Goal: Information Seeking & Learning: Learn about a topic

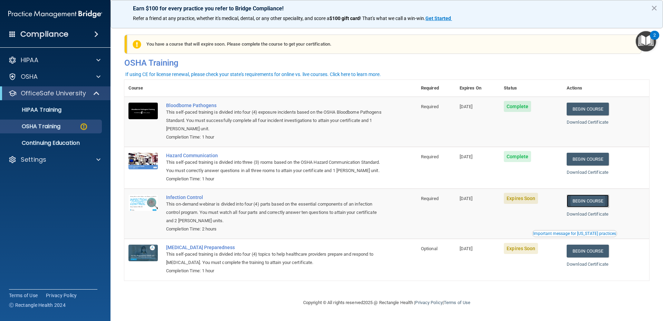
click at [569, 207] on link "Begin Course" at bounding box center [587, 200] width 42 height 13
click at [57, 126] on p "OSHA Training" at bounding box center [32, 126] width 56 height 7
click at [56, 113] on p "HIPAA Training" at bounding box center [32, 109] width 57 height 7
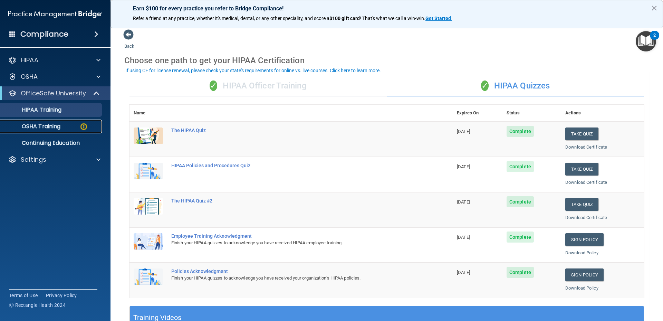
click at [43, 129] on p "OSHA Training" at bounding box center [32, 126] width 56 height 7
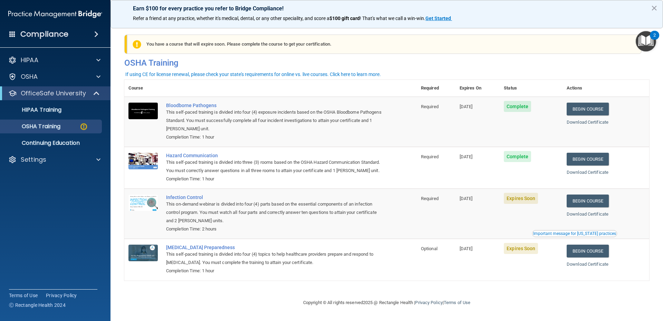
click at [650, 196] on main "You have a course that has expired or is incomplete. Please complete the course…" at bounding box center [386, 171] width 552 height 299
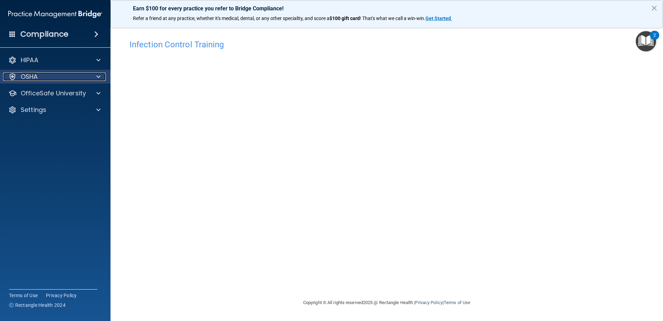
click at [68, 74] on div "OSHA" at bounding box center [46, 76] width 86 height 8
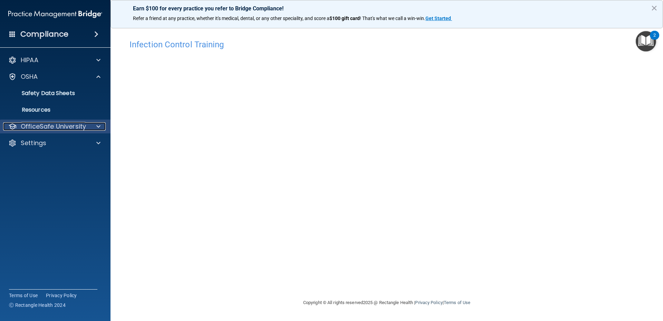
click at [56, 124] on p "OfficeSafe University" at bounding box center [53, 126] width 65 height 8
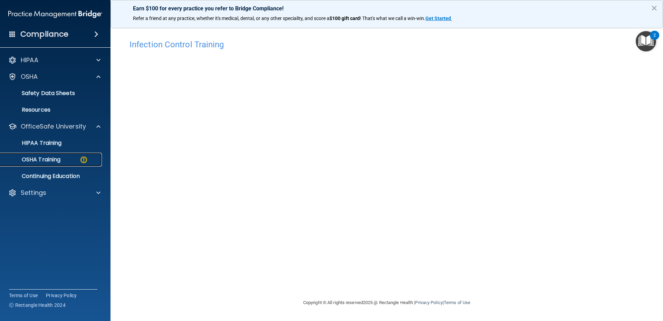
click at [53, 162] on p "OSHA Training" at bounding box center [32, 159] width 56 height 7
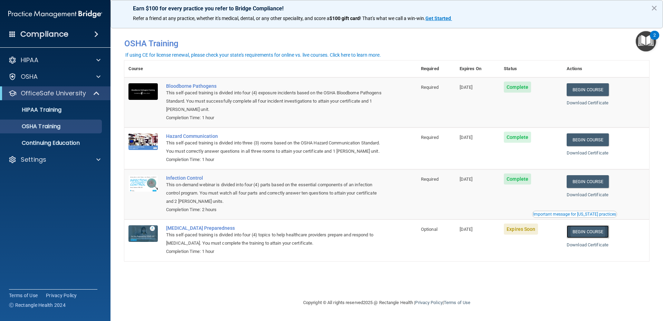
click at [581, 238] on link "Begin Course" at bounding box center [587, 231] width 42 height 13
click at [457, 247] on td "[DATE]" at bounding box center [477, 239] width 44 height 41
click at [582, 238] on link "Begin Course" at bounding box center [587, 231] width 42 height 13
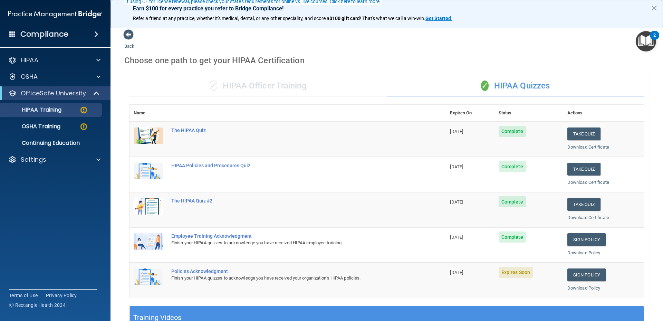
scroll to position [69, 0]
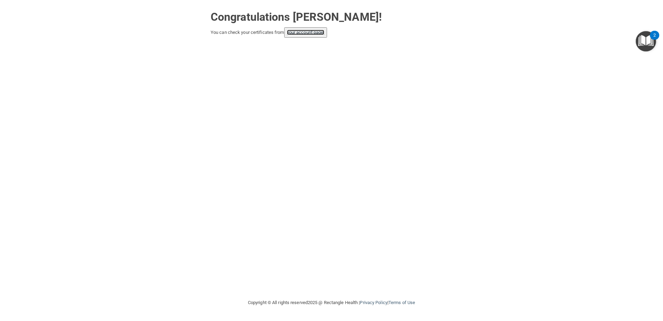
click at [312, 34] on link "your account page!" at bounding box center [306, 32] width 38 height 5
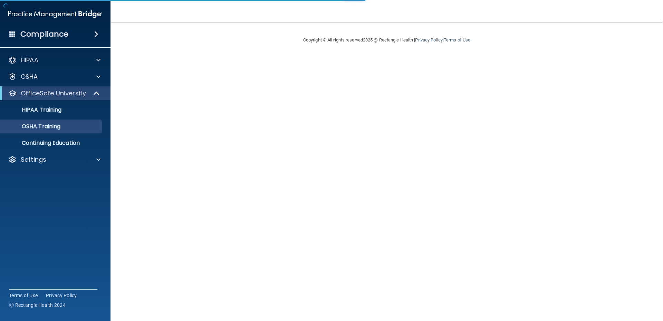
drag, startPoint x: 575, startPoint y: 262, endPoint x: 584, endPoint y: 266, distance: 9.6
drag, startPoint x: 584, startPoint y: 266, endPoint x: 625, endPoint y: 257, distance: 42.0
click at [625, 257] on main "Copyright © All rights reserved 2025 @ Rectangle Health | Privacy Policy | Term…" at bounding box center [386, 171] width 552 height 299
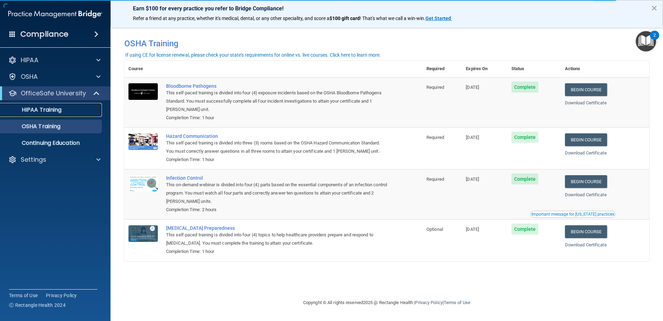
click at [51, 111] on p "HIPAA Training" at bounding box center [32, 109] width 57 height 7
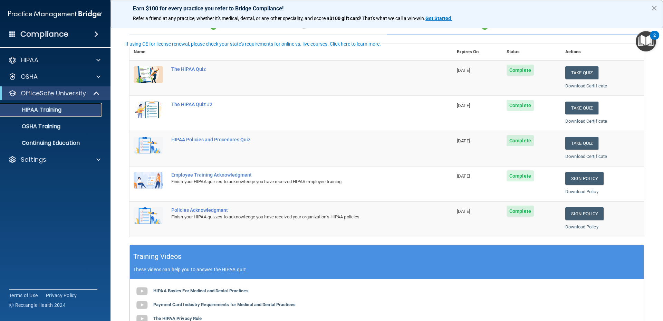
scroll to position [27, 0]
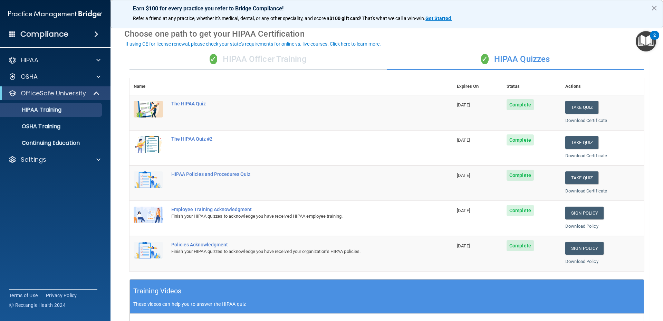
click at [578, 99] on td "Take Quiz Download Certificate" at bounding box center [602, 112] width 83 height 35
click at [574, 106] on button "Take Quiz" at bounding box center [581, 107] width 33 height 13
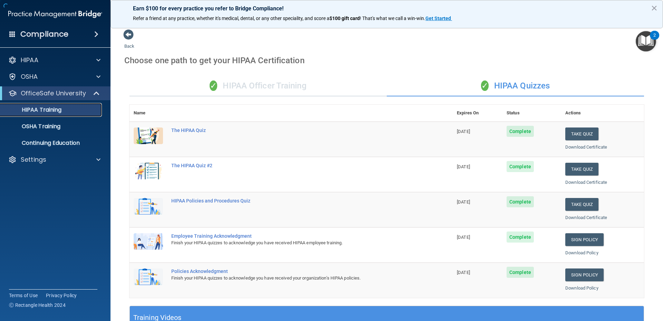
click at [58, 114] on link "HIPAA Training" at bounding box center [47, 110] width 109 height 14
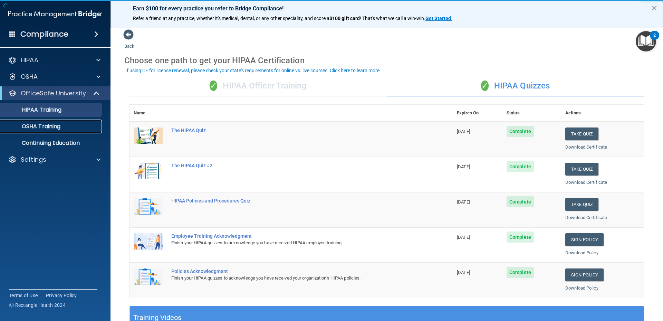
click at [53, 123] on p "OSHA Training" at bounding box center [32, 126] width 56 height 7
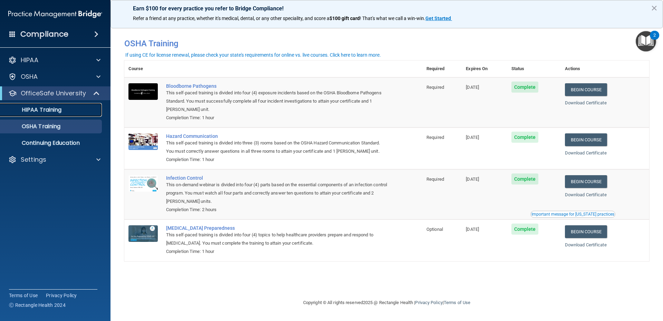
click at [52, 105] on link "HIPAA Training" at bounding box center [47, 110] width 109 height 14
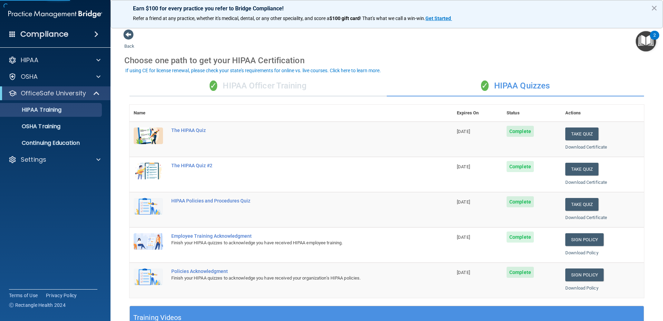
click at [280, 83] on div "✓ HIPAA Officer Training" at bounding box center [257, 86] width 257 height 21
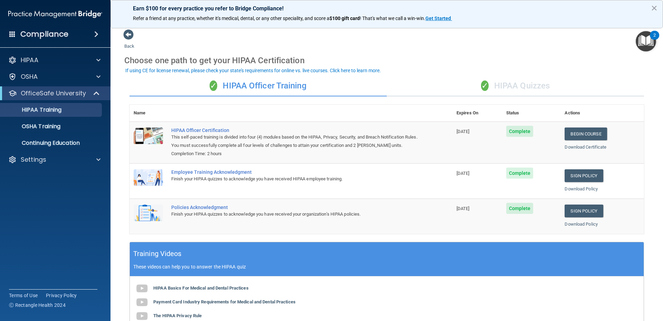
click at [527, 83] on div "✓ HIPAA Quizzes" at bounding box center [515, 86] width 257 height 21
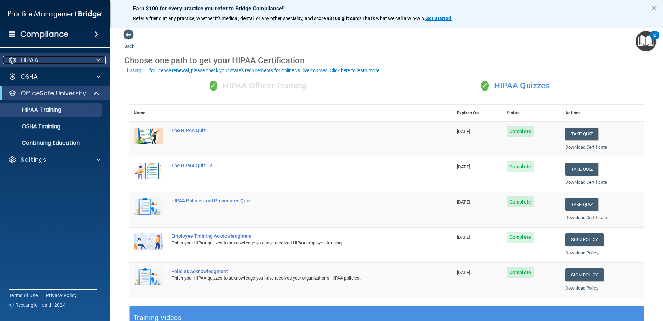
click at [53, 60] on div "HIPAA" at bounding box center [46, 60] width 86 height 8
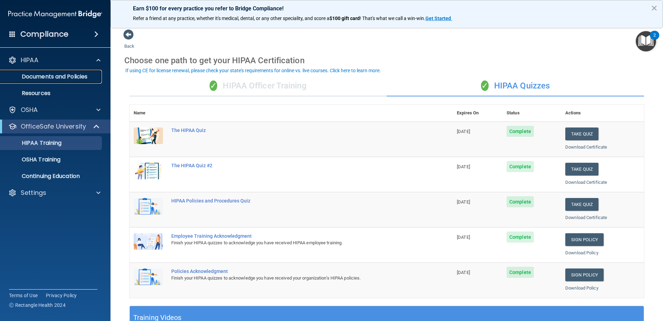
click at [55, 74] on p "Documents and Policies" at bounding box center [51, 76] width 94 height 7
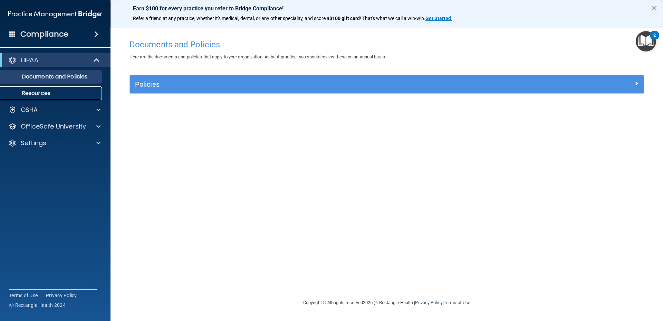
click at [47, 90] on p "Resources" at bounding box center [51, 93] width 94 height 7
